Goal: Task Accomplishment & Management: Manage account settings

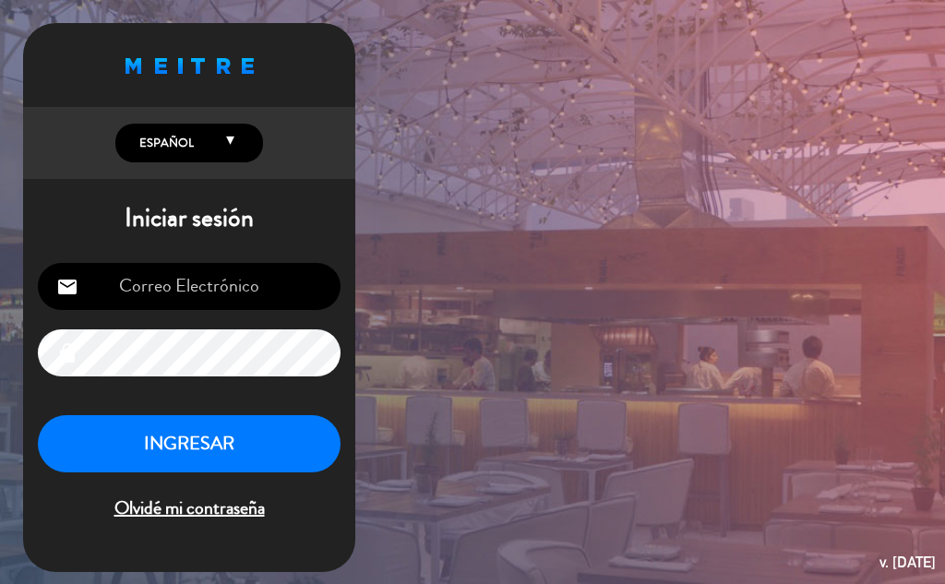
type input "[EMAIL_ADDRESS][DOMAIN_NAME]"
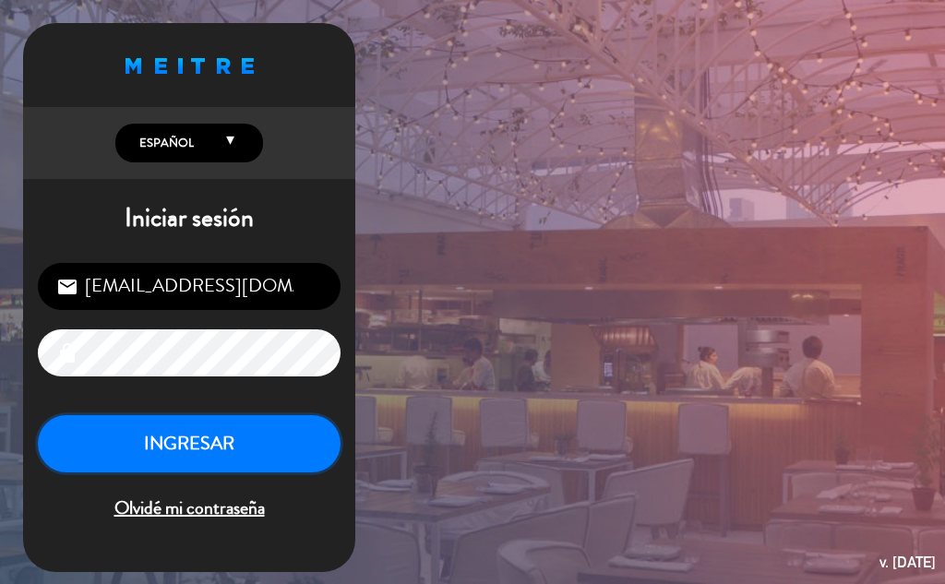
click at [214, 420] on button "INGRESAR" at bounding box center [189, 444] width 303 height 58
click at [227, 437] on button "INGRESAR" at bounding box center [189, 444] width 303 height 58
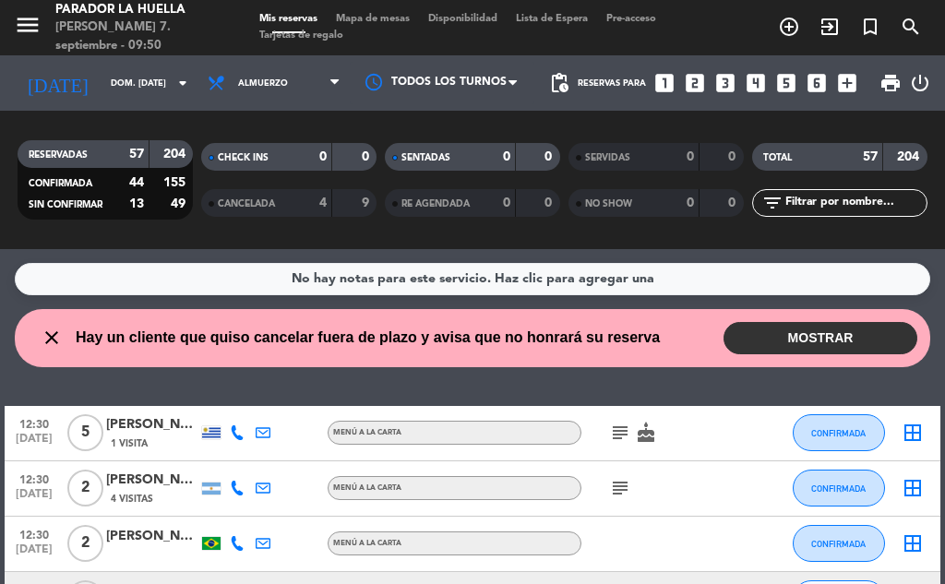
click at [779, 346] on button "MOSTRAR" at bounding box center [820, 338] width 194 height 32
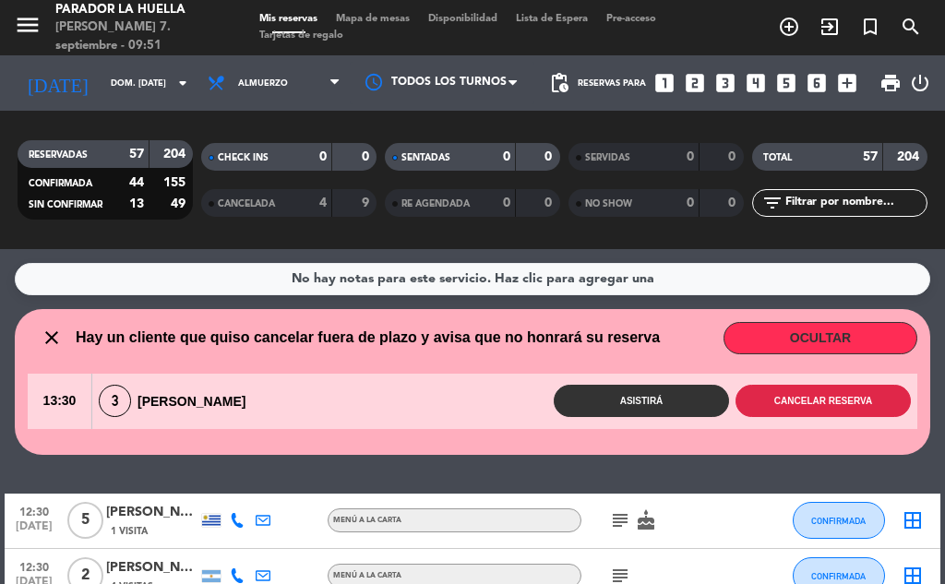
click at [756, 406] on button "Cancelar reserva" at bounding box center [822, 401] width 175 height 32
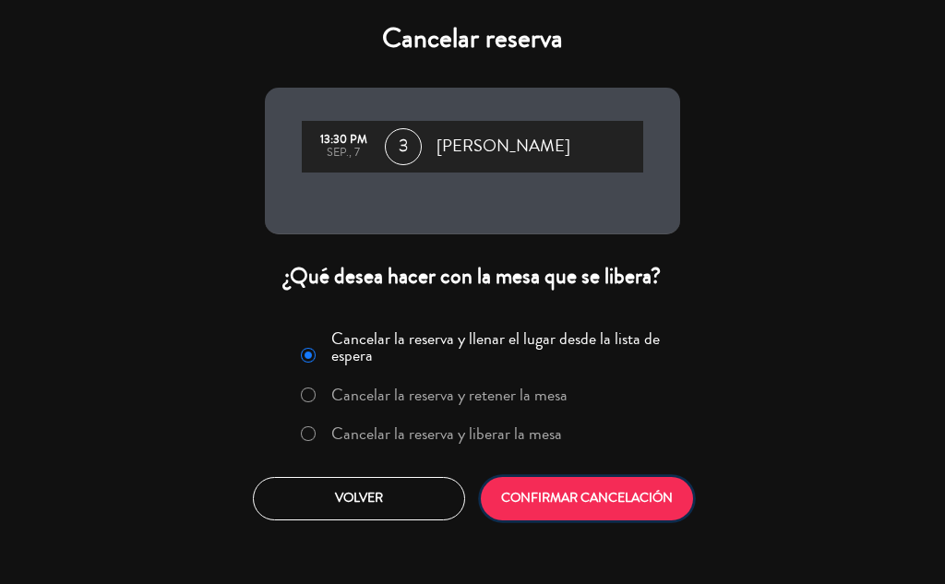
click at [591, 492] on button "CONFIRMAR CANCELACIÓN" at bounding box center [587, 498] width 212 height 43
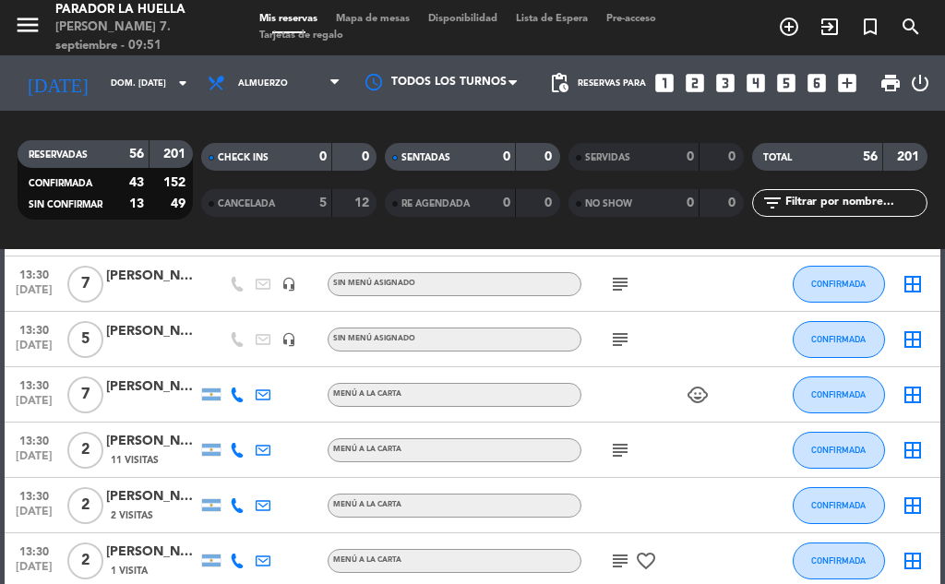
scroll to position [1660, 0]
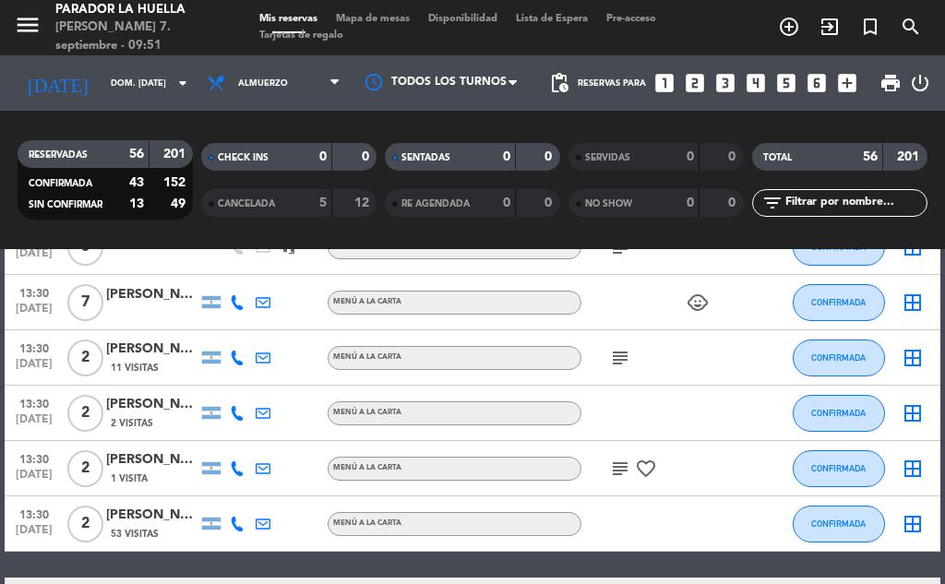
click at [697, 86] on icon "looks_two" at bounding box center [695, 83] width 24 height 24
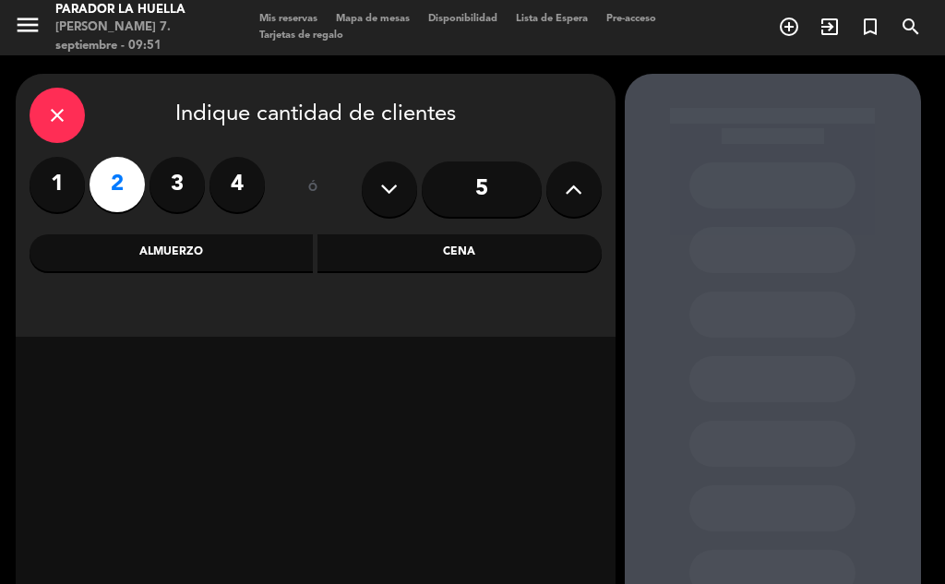
click at [223, 253] on div "Almuerzo" at bounding box center [172, 252] width 284 height 37
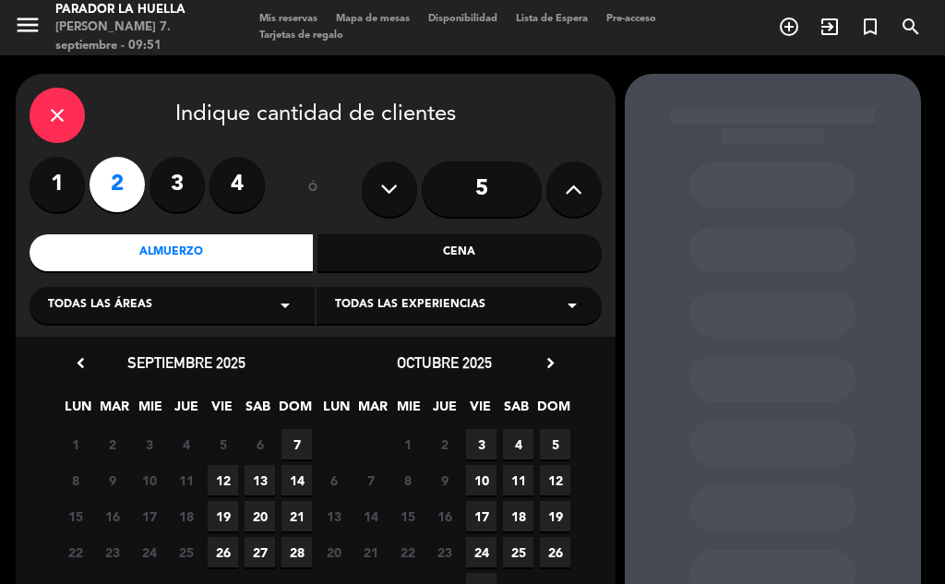
click at [304, 439] on span "7" at bounding box center [296, 444] width 30 height 30
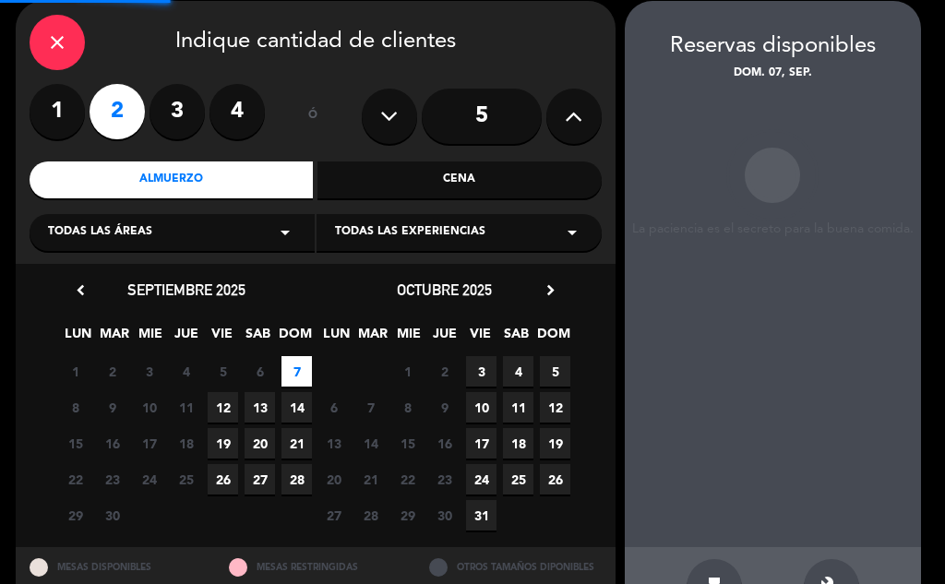
scroll to position [74, 0]
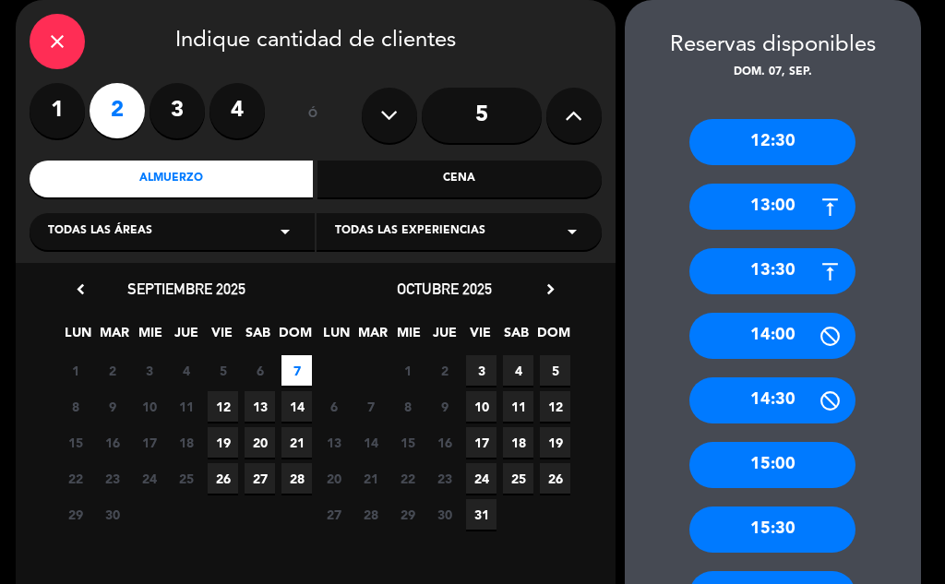
click at [736, 273] on div "13:30" at bounding box center [772, 271] width 166 height 46
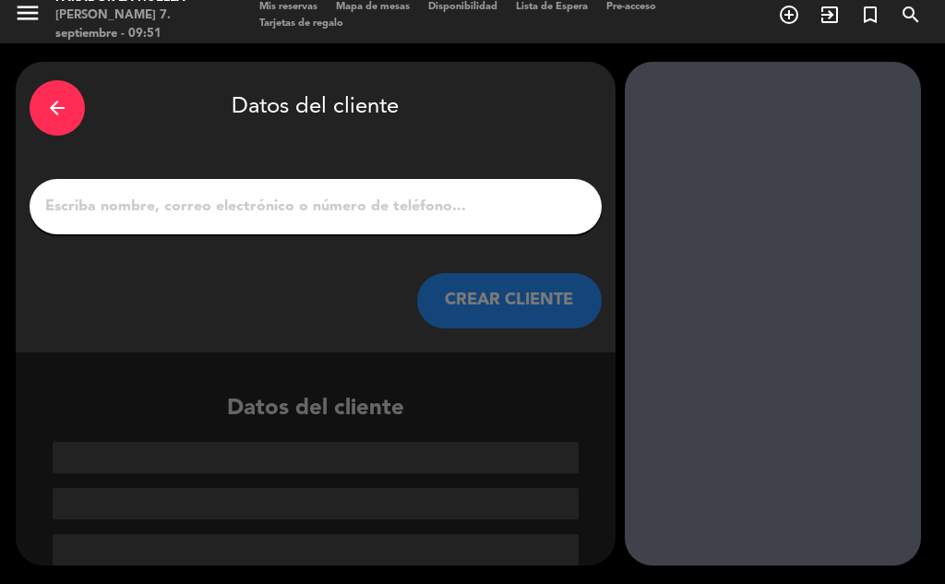
scroll to position [12, 0]
click at [292, 214] on input "1" at bounding box center [315, 207] width 544 height 26
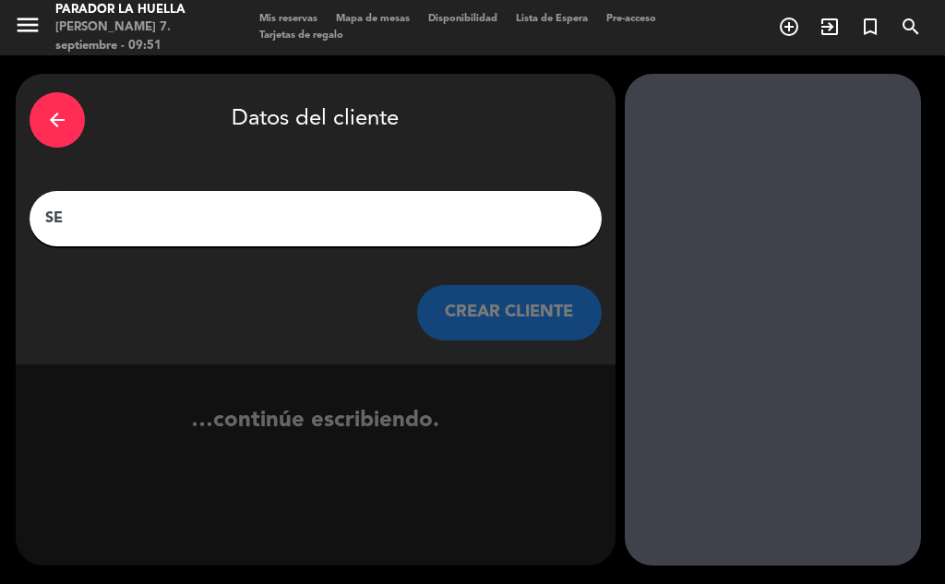
scroll to position [0, 0]
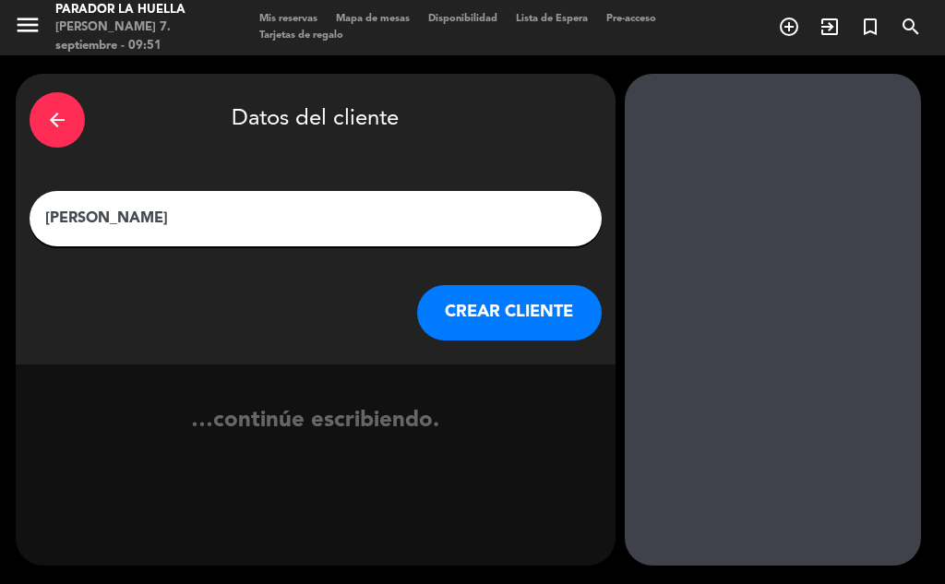
type input "[PERSON_NAME]"
click at [472, 330] on button "CREAR CLIENTE" at bounding box center [509, 312] width 184 height 55
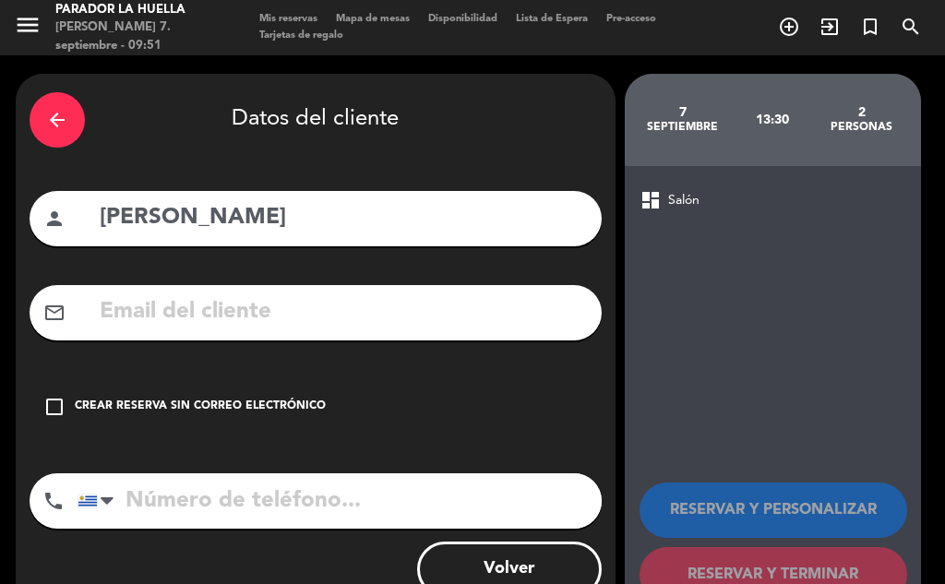
click at [323, 415] on div "check_box_outline_blank Crear reserva sin correo electrónico" at bounding box center [316, 406] width 572 height 55
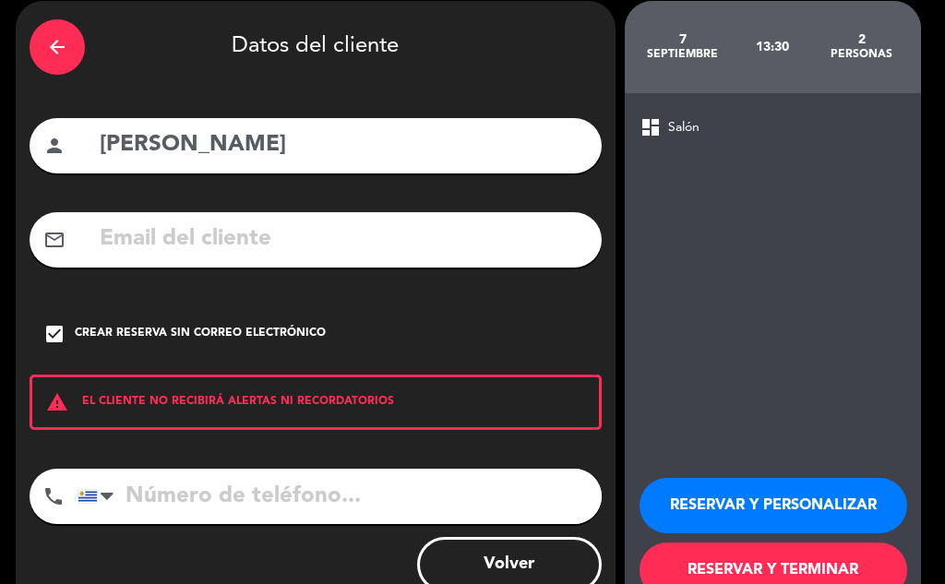
scroll to position [127, 0]
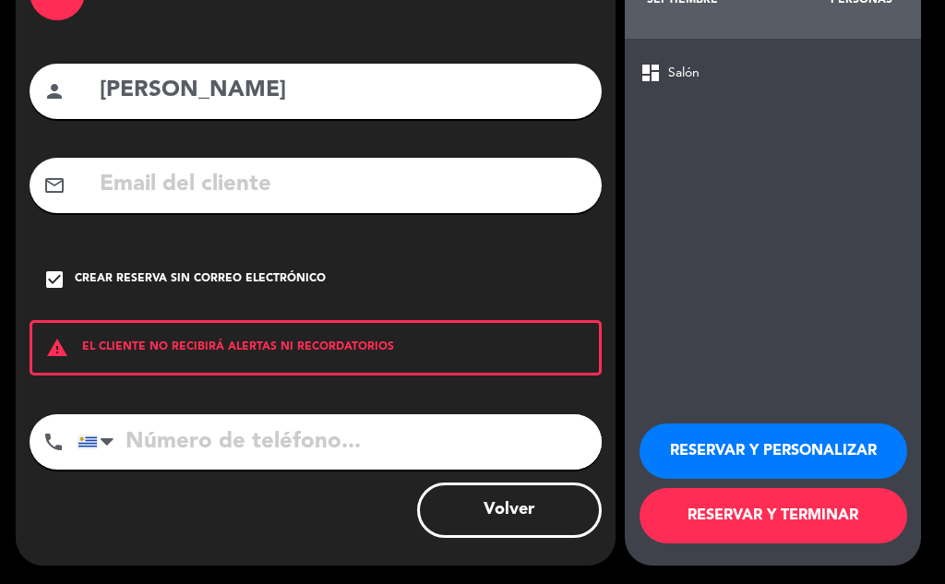
click at [703, 516] on button "RESERVAR Y TERMINAR" at bounding box center [772, 515] width 267 height 55
